Goal: Information Seeking & Learning: Learn about a topic

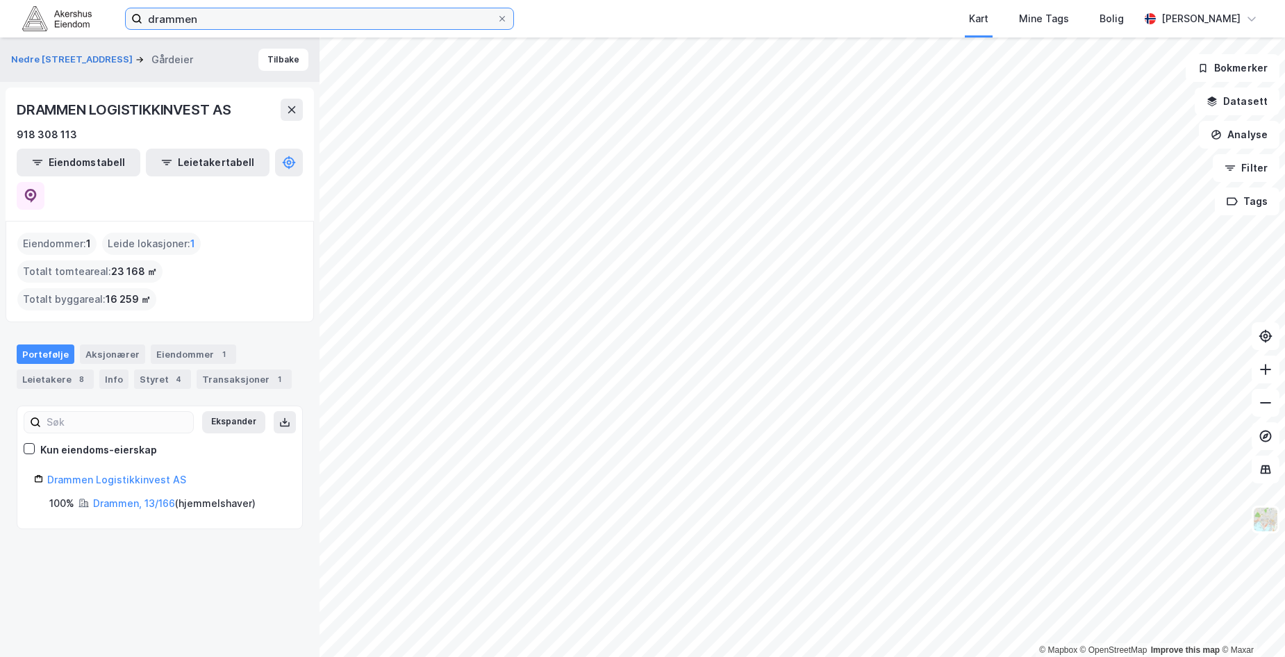
click at [243, 24] on input "drammen" at bounding box center [319, 18] width 354 height 21
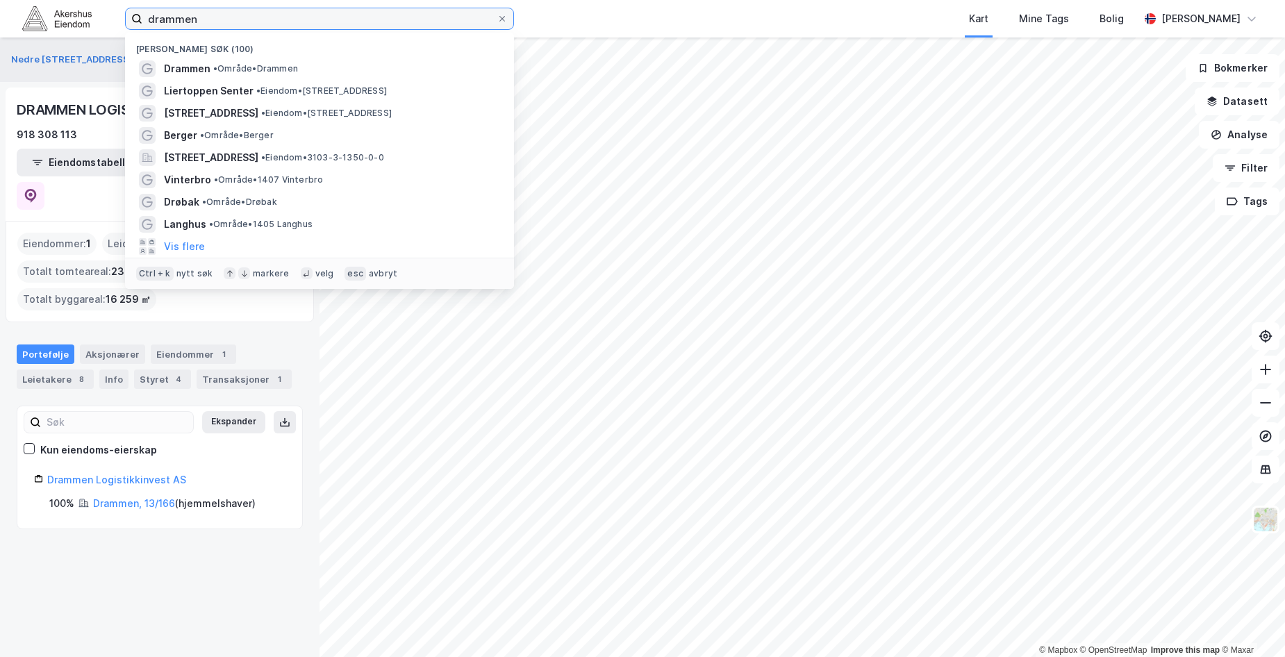
click at [243, 24] on input "drammen" at bounding box center [319, 18] width 354 height 21
drag, startPoint x: 0, startPoint y: 0, endPoint x: 242, endPoint y: 24, distance: 243.5
click at [242, 24] on input "drammen" at bounding box center [319, 18] width 354 height 21
paste input "[STREET_ADDRESS]"
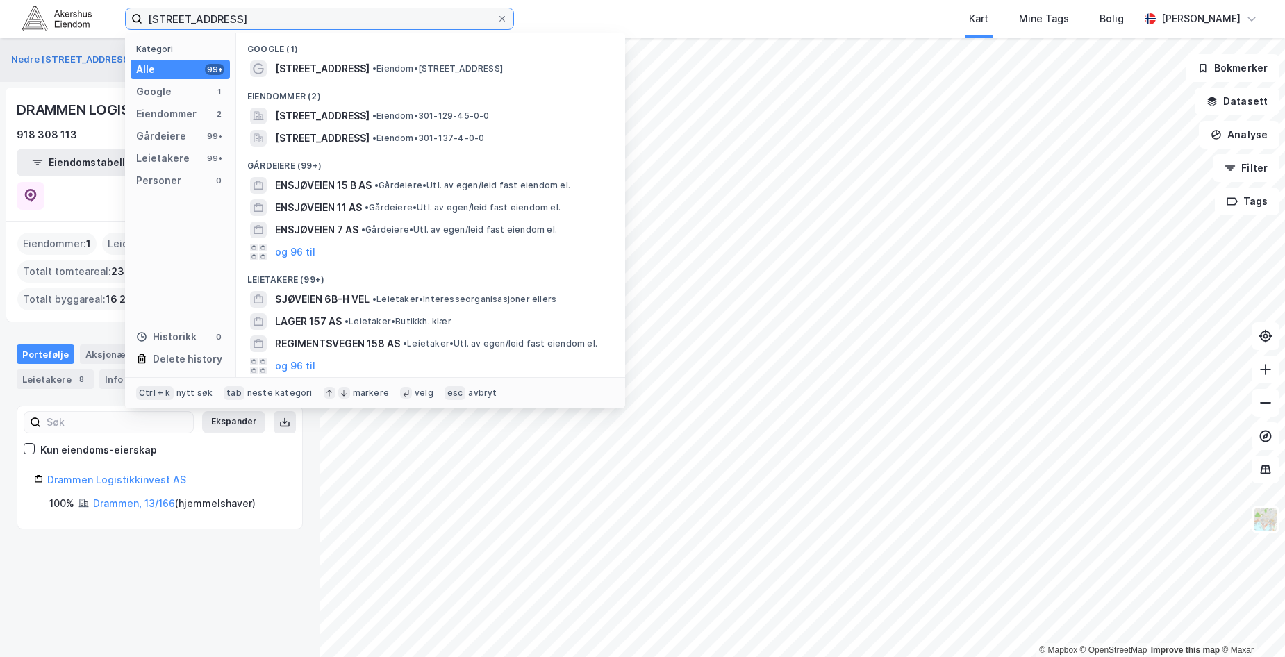
type input "[STREET_ADDRESS]"
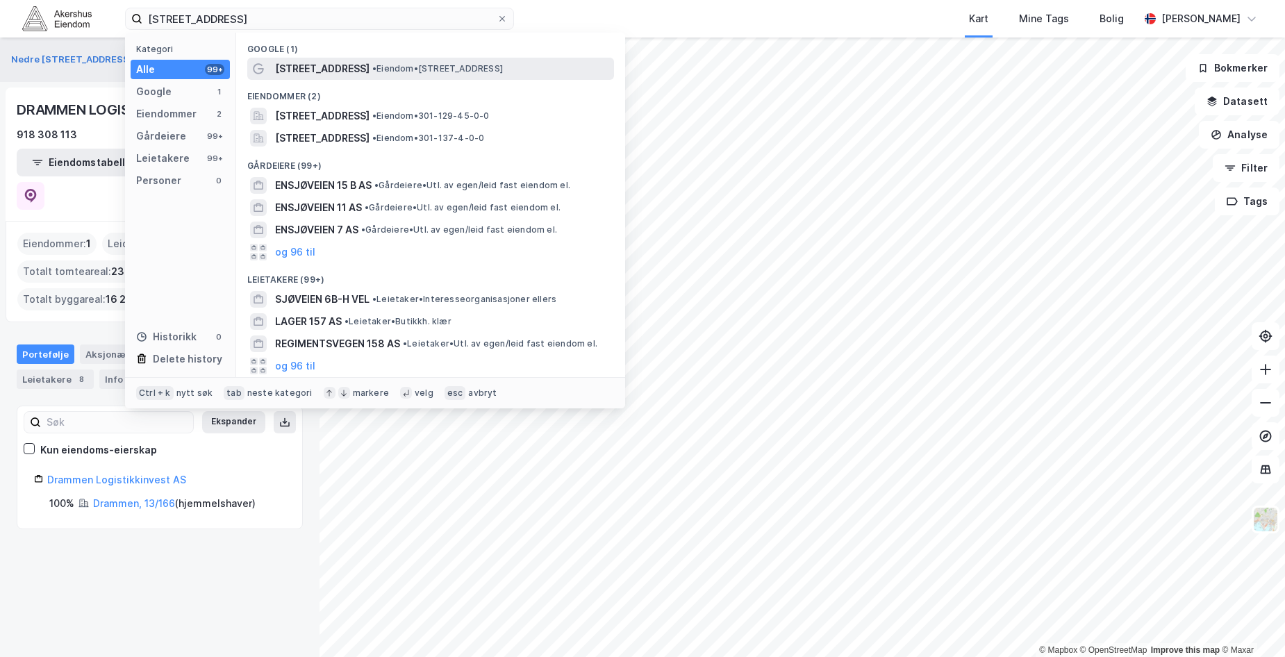
click at [316, 69] on span "[STREET_ADDRESS]" at bounding box center [322, 68] width 94 height 17
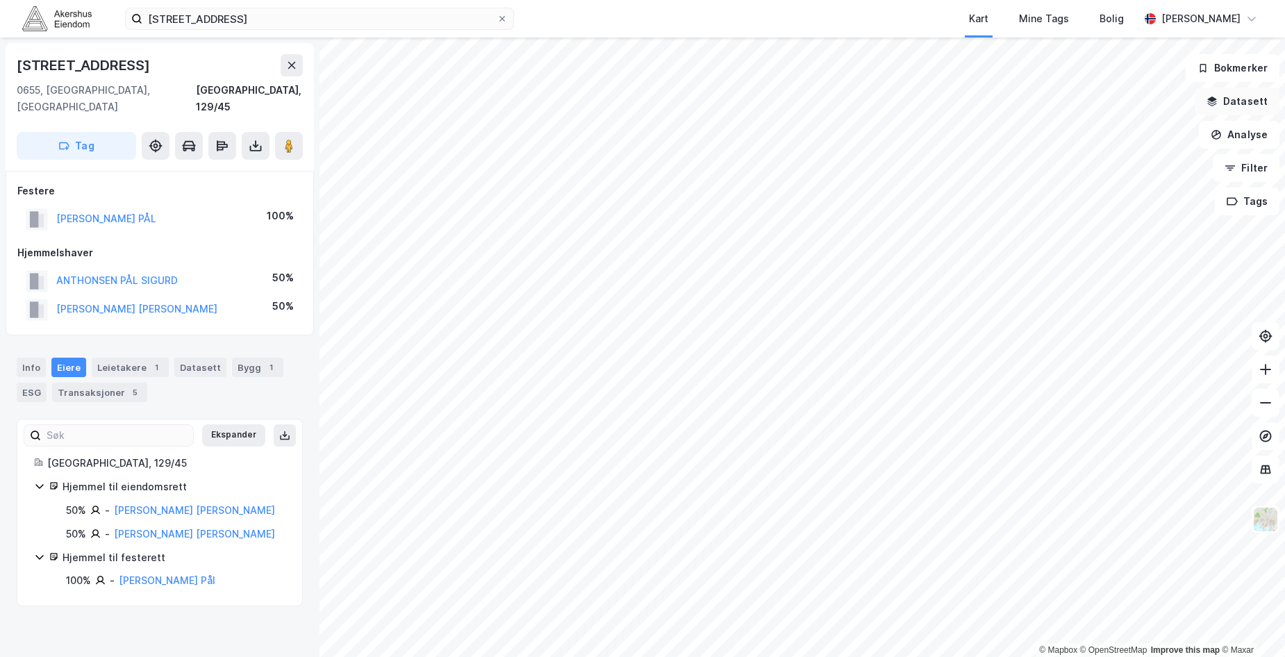
click at [1258, 97] on button "Datasett" at bounding box center [1236, 102] width 85 height 28
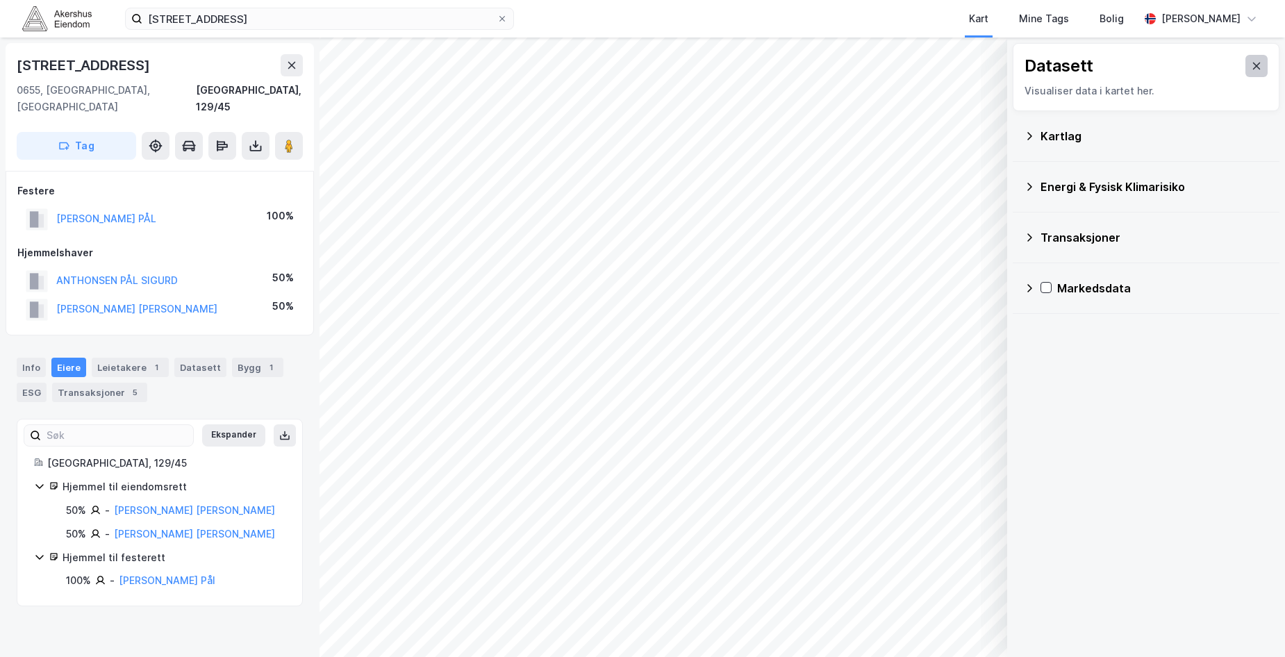
click at [1251, 68] on button at bounding box center [1256, 66] width 22 height 22
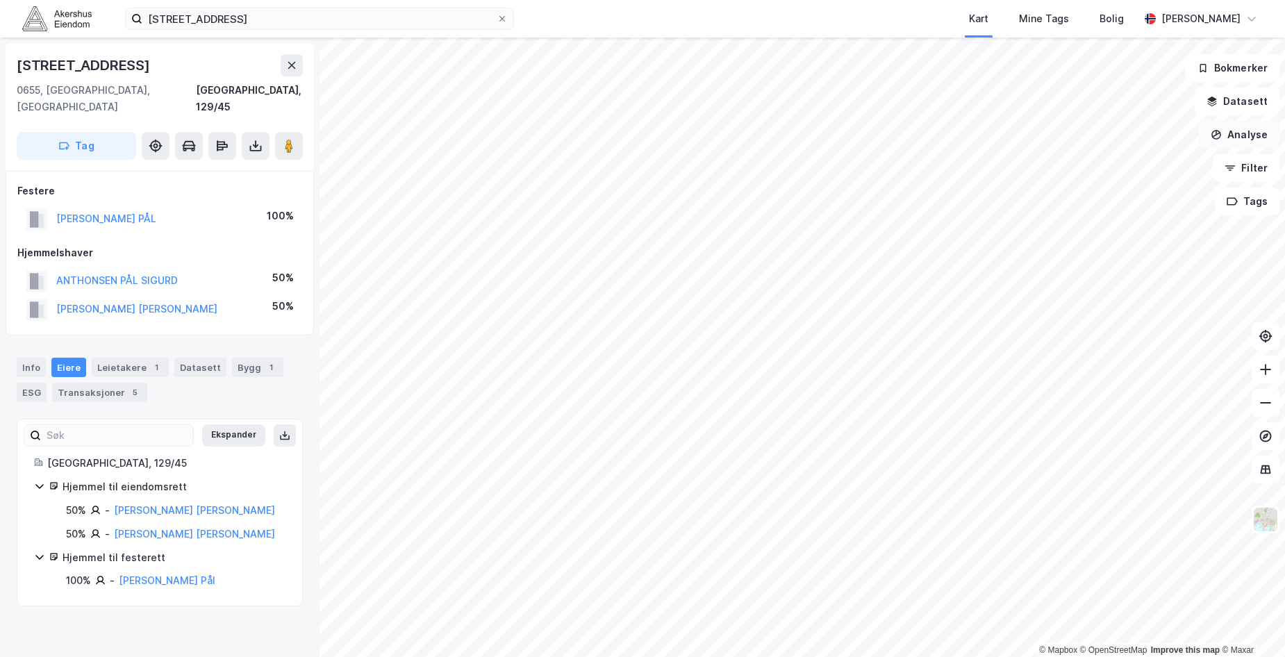
click at [1249, 130] on button "Analyse" at bounding box center [1239, 135] width 81 height 28
click at [1091, 194] on div "Tegn sirkel" at bounding box center [1118, 193] width 121 height 12
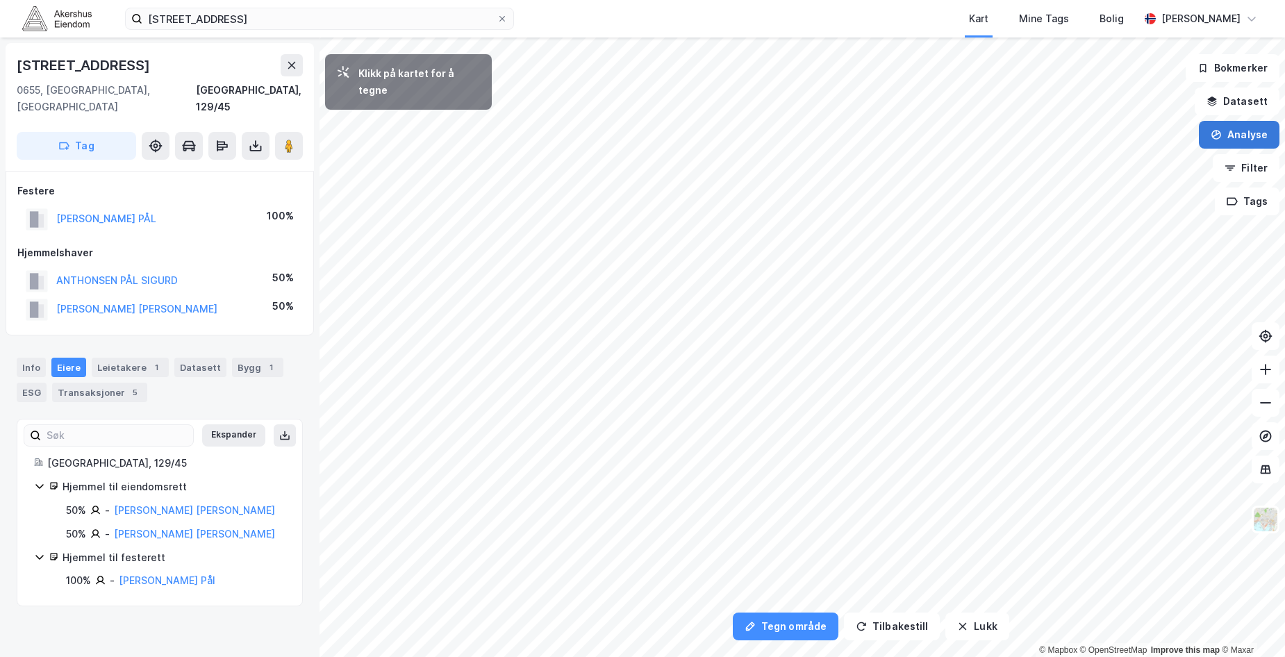
click at [1240, 131] on button "Analyse" at bounding box center [1239, 135] width 81 height 28
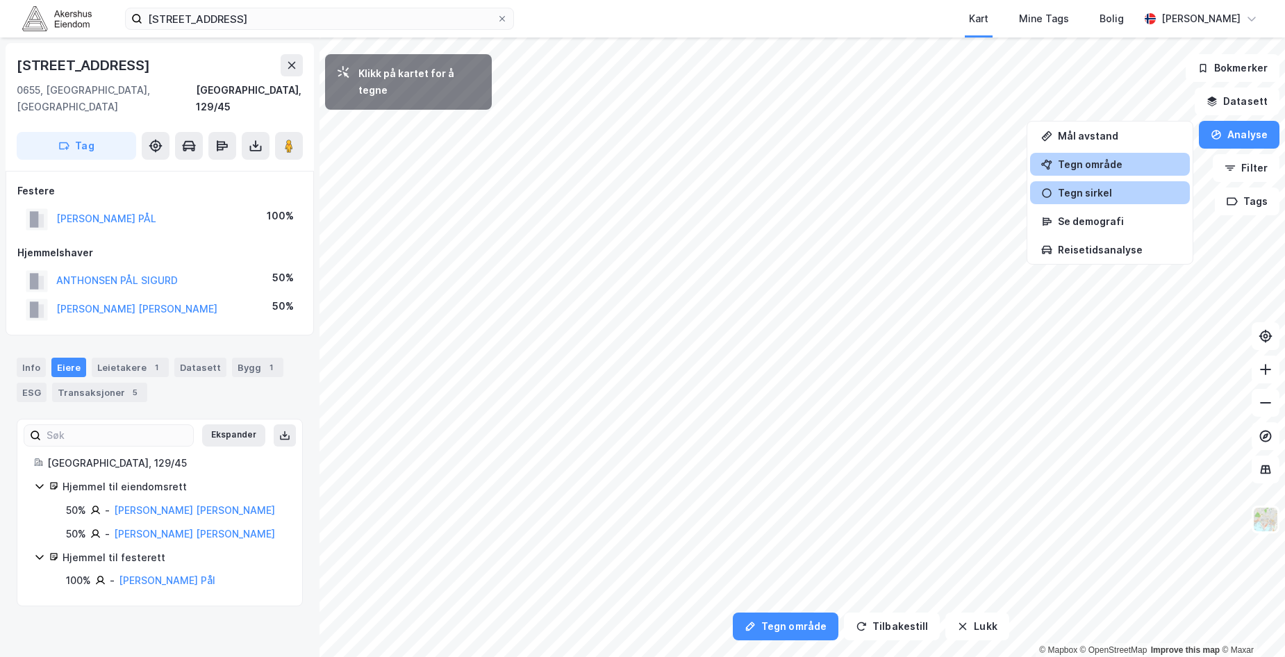
click at [1096, 165] on div "Tegn område" at bounding box center [1118, 164] width 121 height 12
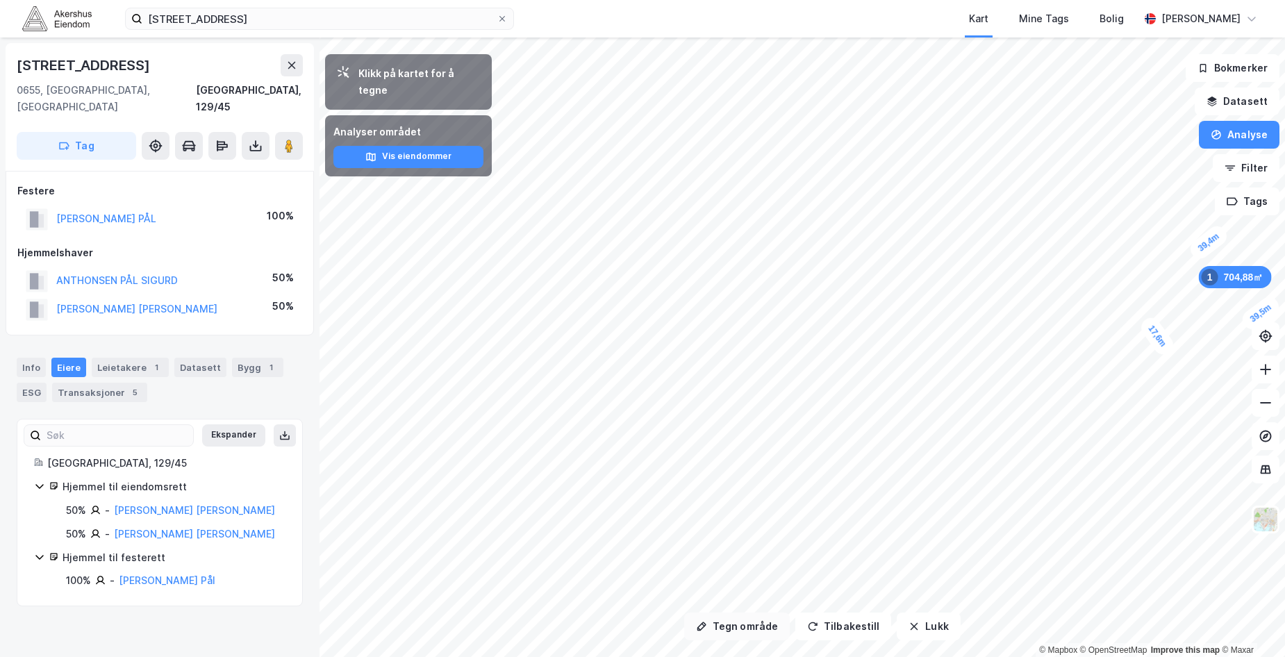
click at [734, 628] on button "Tegn område" at bounding box center [737, 627] width 106 height 28
